Goal: Navigation & Orientation: Find specific page/section

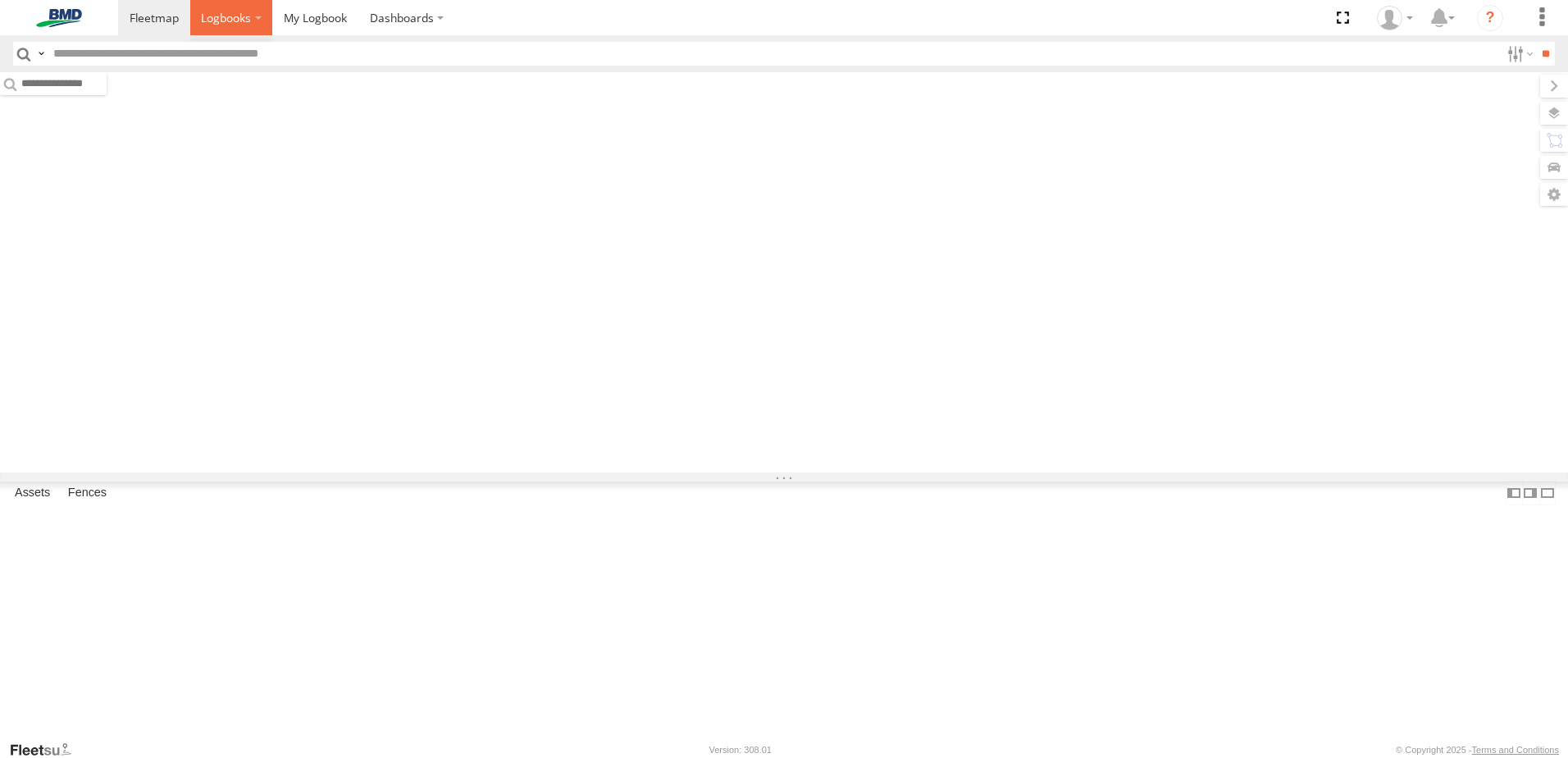
click at [251, 19] on span at bounding box center [226, 17] width 50 height 16
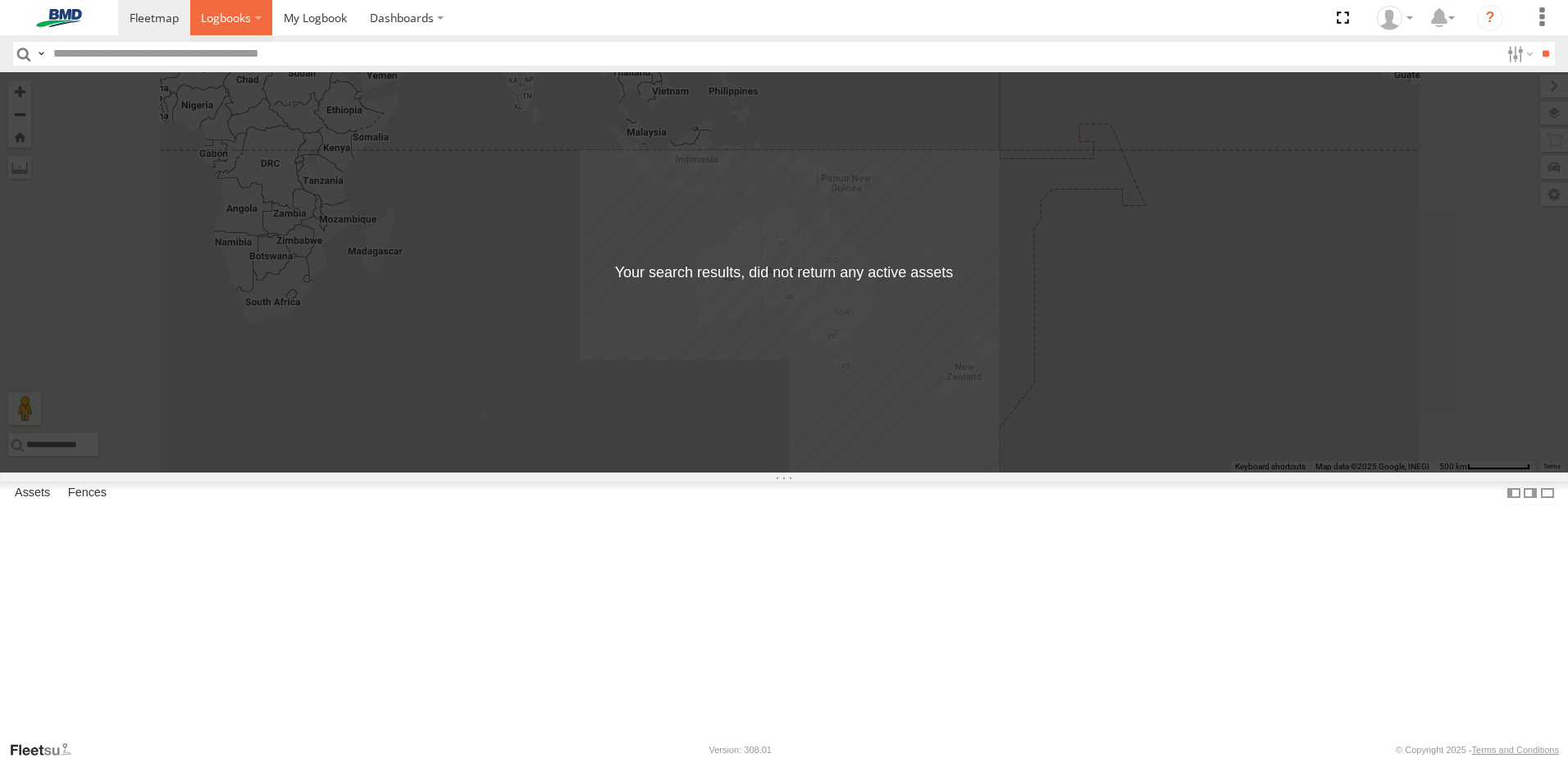
click at [214, 17] on span at bounding box center [226, 17] width 50 height 16
click at [146, 20] on span at bounding box center [153, 17] width 49 height 16
